Goal: Check status: Check status

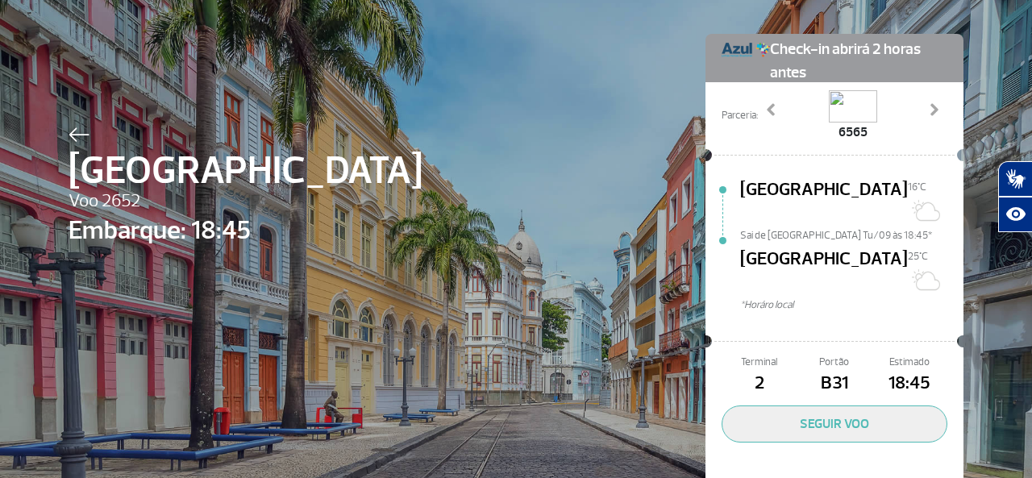
scroll to position [81, 0]
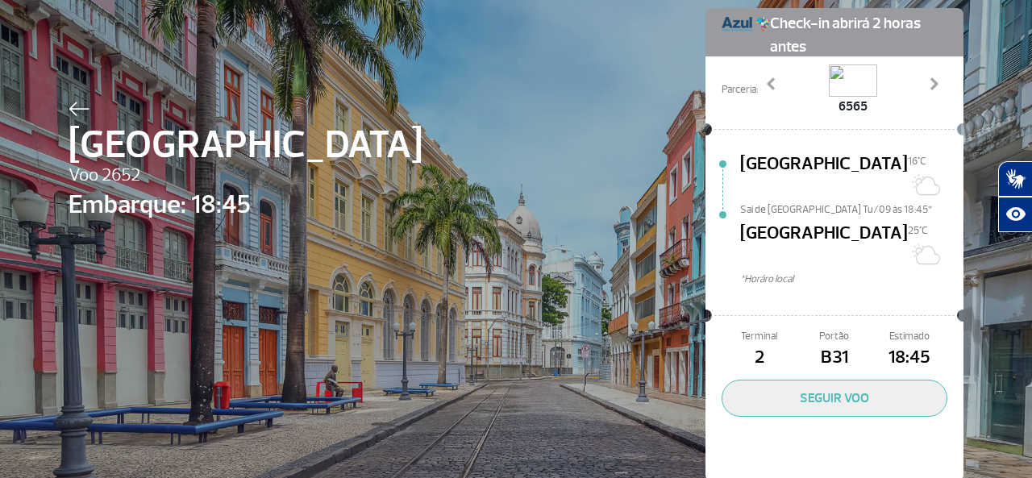
click at [80, 108] on img at bounding box center [79, 109] width 21 height 15
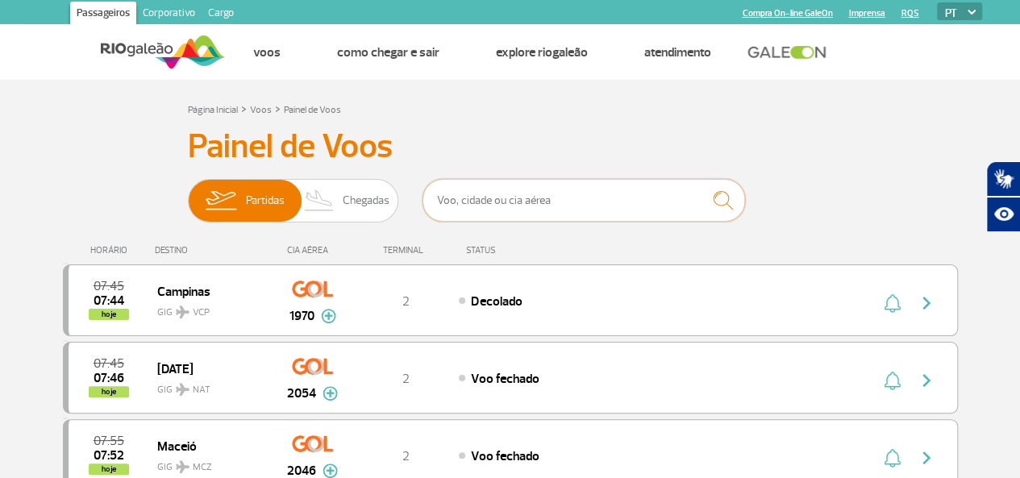
click at [468, 198] on input "text" at bounding box center [584, 200] width 323 height 43
type input "[GEOGRAPHIC_DATA]"
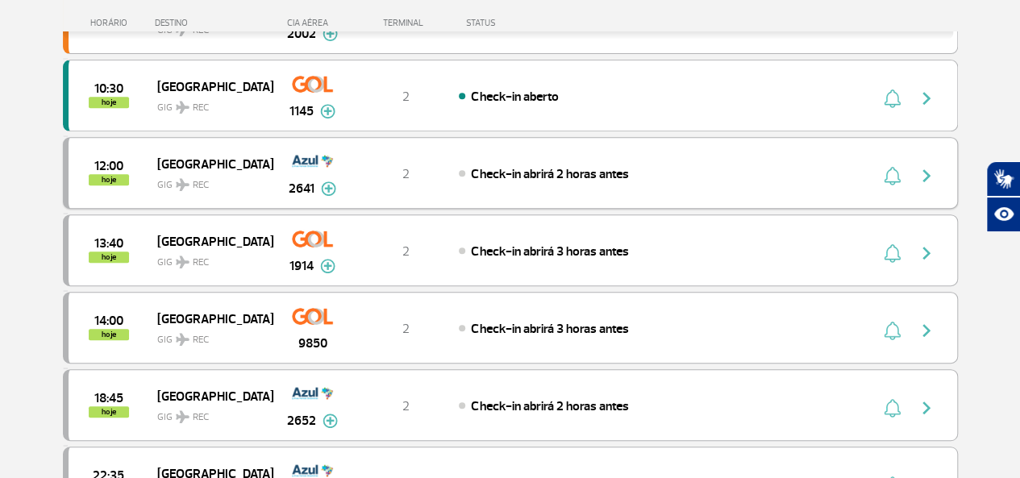
scroll to position [323, 0]
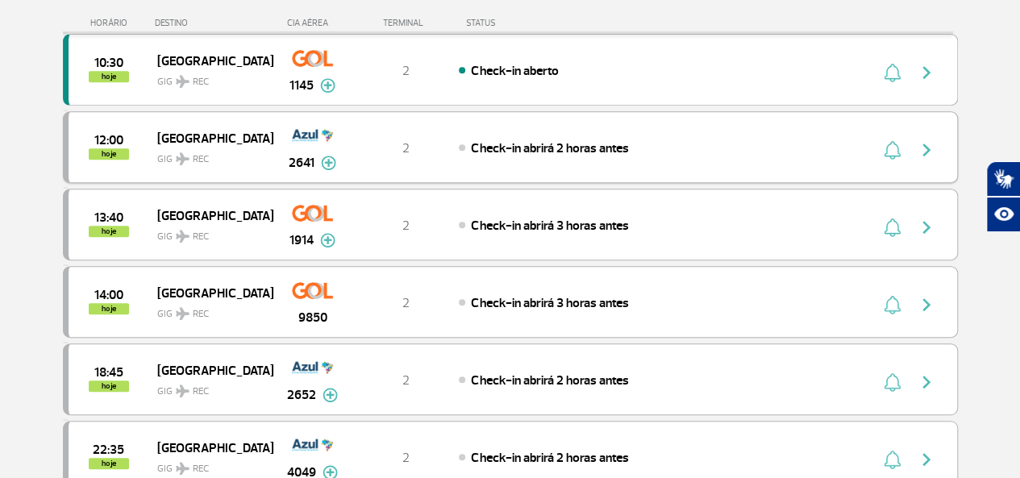
click at [326, 160] on img at bounding box center [328, 163] width 15 height 15
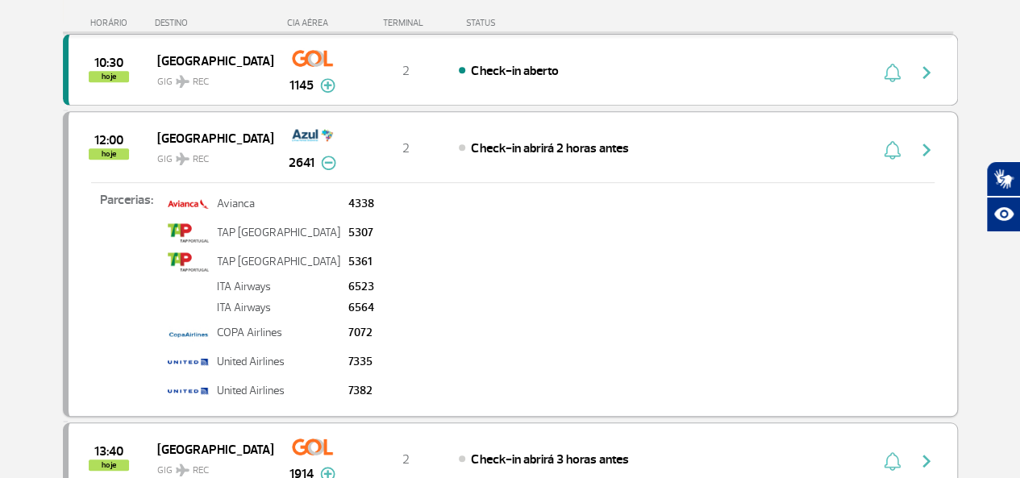
click at [332, 159] on img at bounding box center [328, 163] width 15 height 15
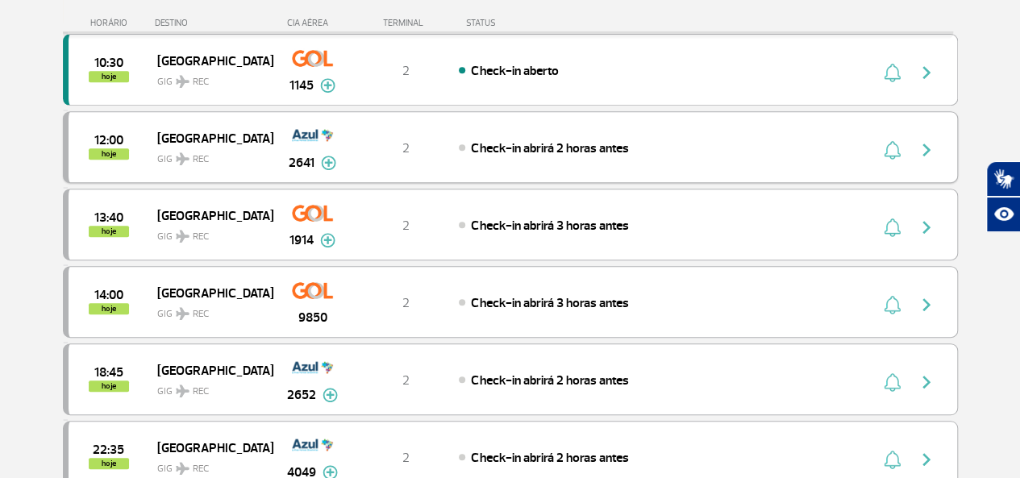
scroll to position [403, 0]
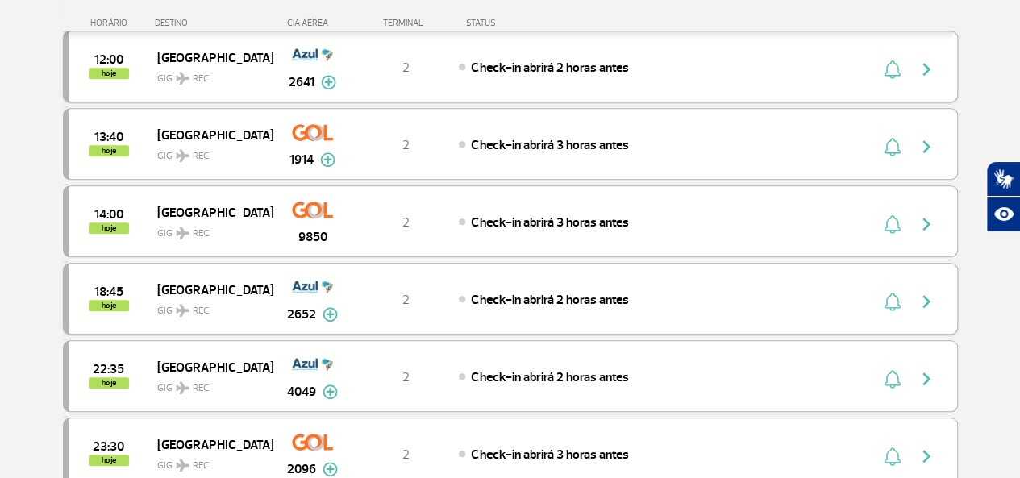
click at [329, 309] on img at bounding box center [330, 314] width 15 height 15
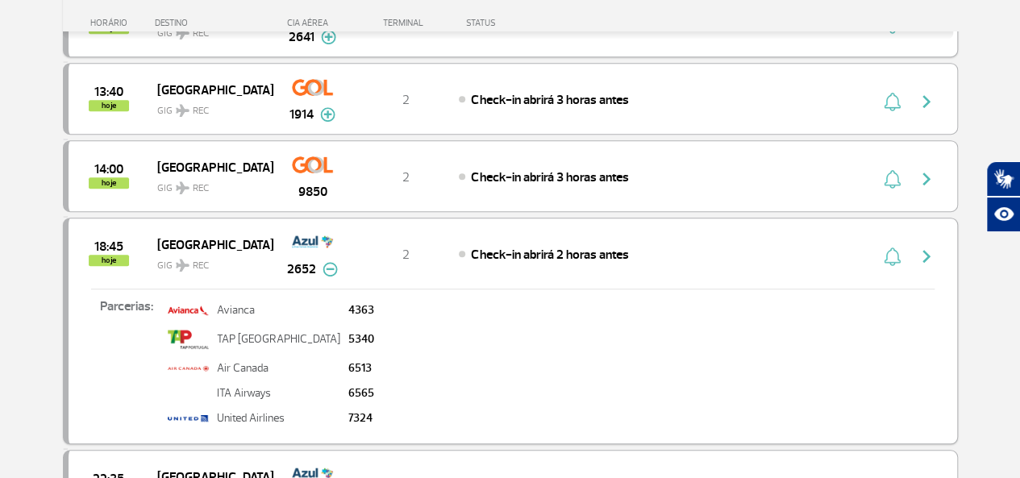
scroll to position [484, 0]
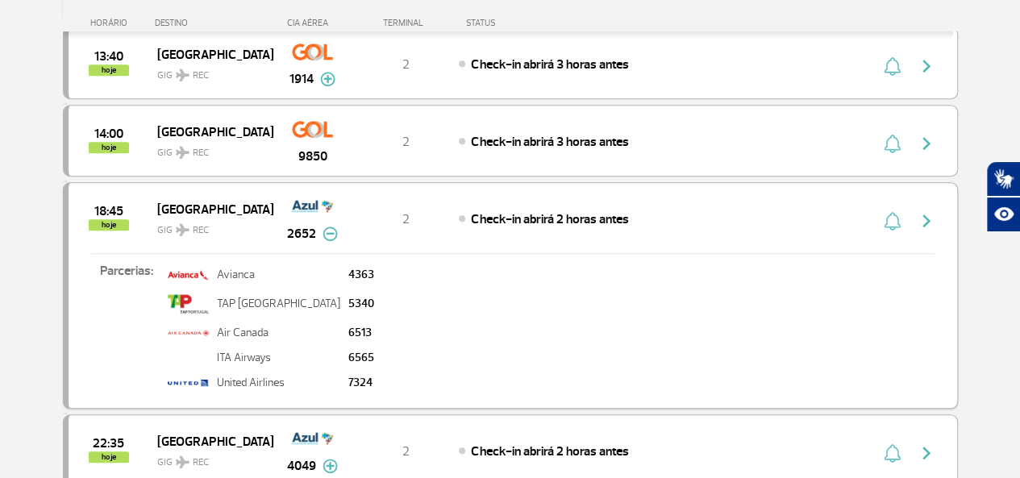
click at [923, 211] on img "button" at bounding box center [926, 220] width 19 height 19
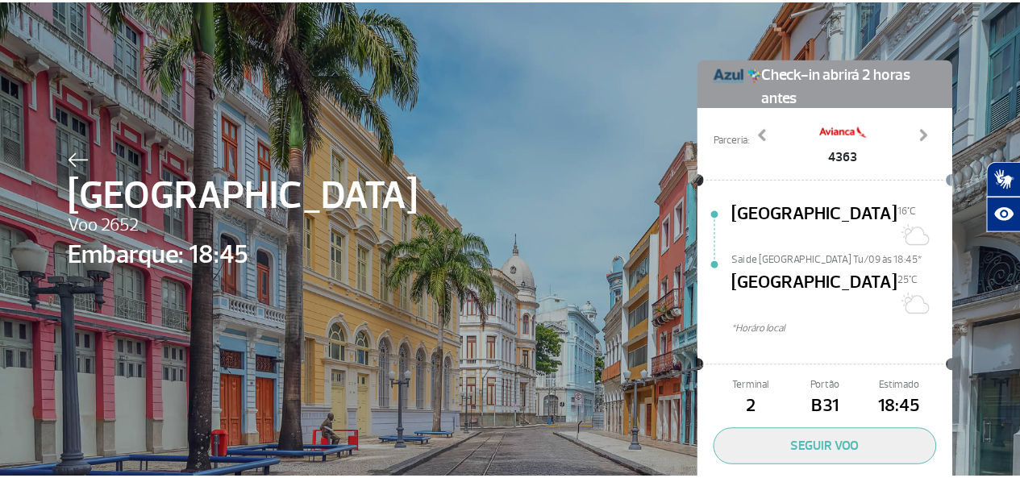
scroll to position [5, 0]
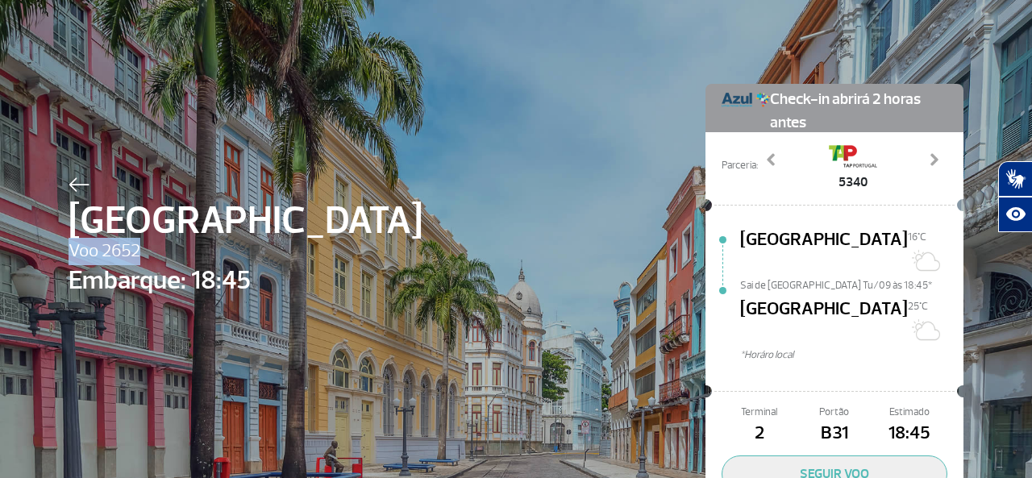
drag, startPoint x: 67, startPoint y: 251, endPoint x: 134, endPoint y: 251, distance: 66.9
click at [134, 251] on span "Voo 2652" at bounding box center [246, 251] width 354 height 27
copy span "Voo 2652"
click at [76, 176] on div at bounding box center [246, 182] width 354 height 19
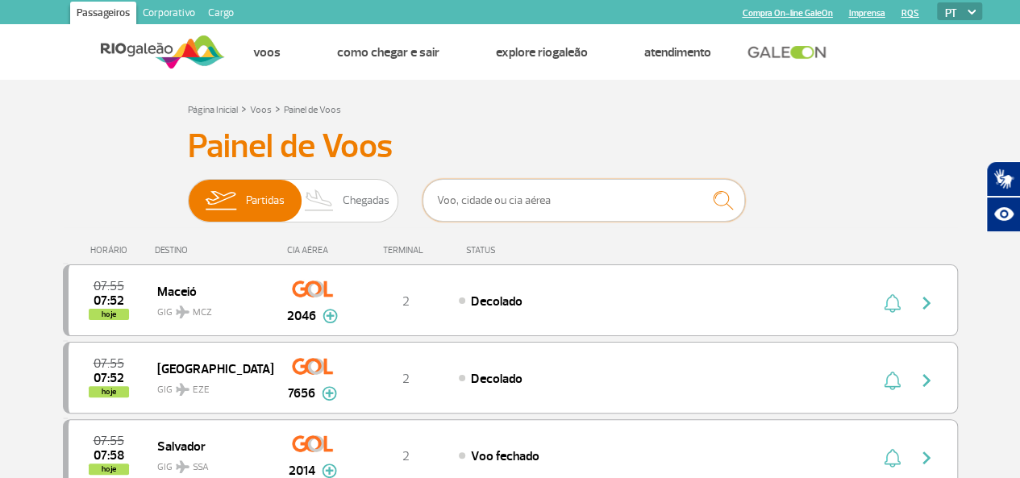
click at [471, 199] on input "text" at bounding box center [584, 200] width 323 height 43
type input "[GEOGRAPHIC_DATA]"
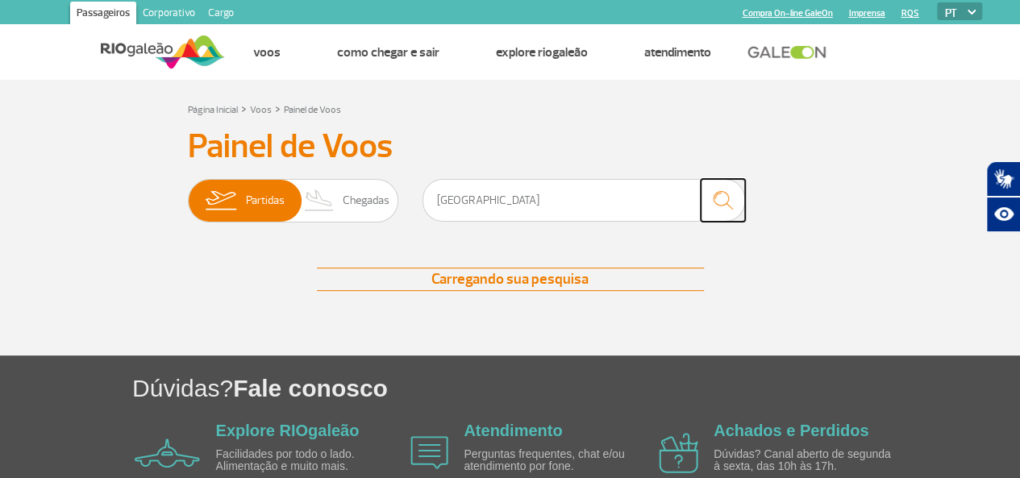
click at [726, 204] on img "submit" at bounding box center [723, 200] width 35 height 33
